Goal: Task Accomplishment & Management: Use online tool/utility

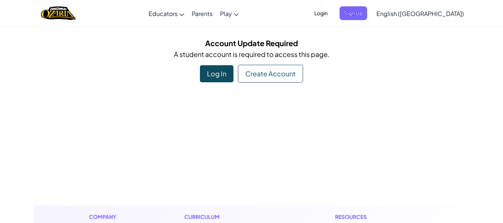
click at [217, 74] on div "Log In" at bounding box center [217, 73] width 34 height 17
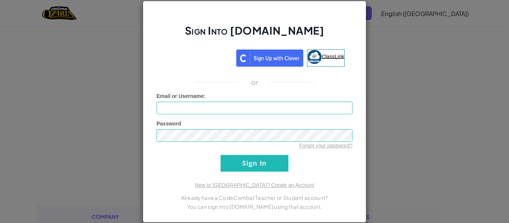
click at [321, 66] on link "ClassLink" at bounding box center [326, 58] width 38 height 17
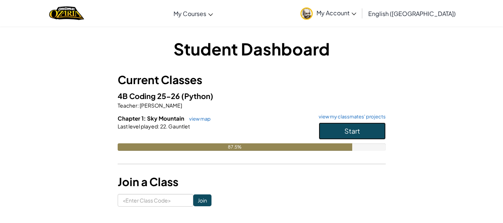
click at [354, 131] on span "Start" at bounding box center [353, 131] width 16 height 9
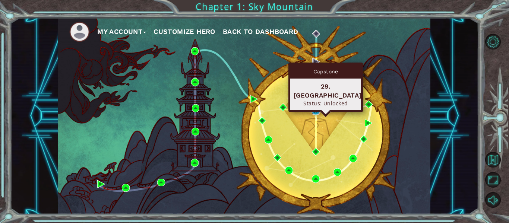
click at [313, 112] on img at bounding box center [316, 111] width 8 height 8
